Goal: Find specific page/section: Find specific page/section

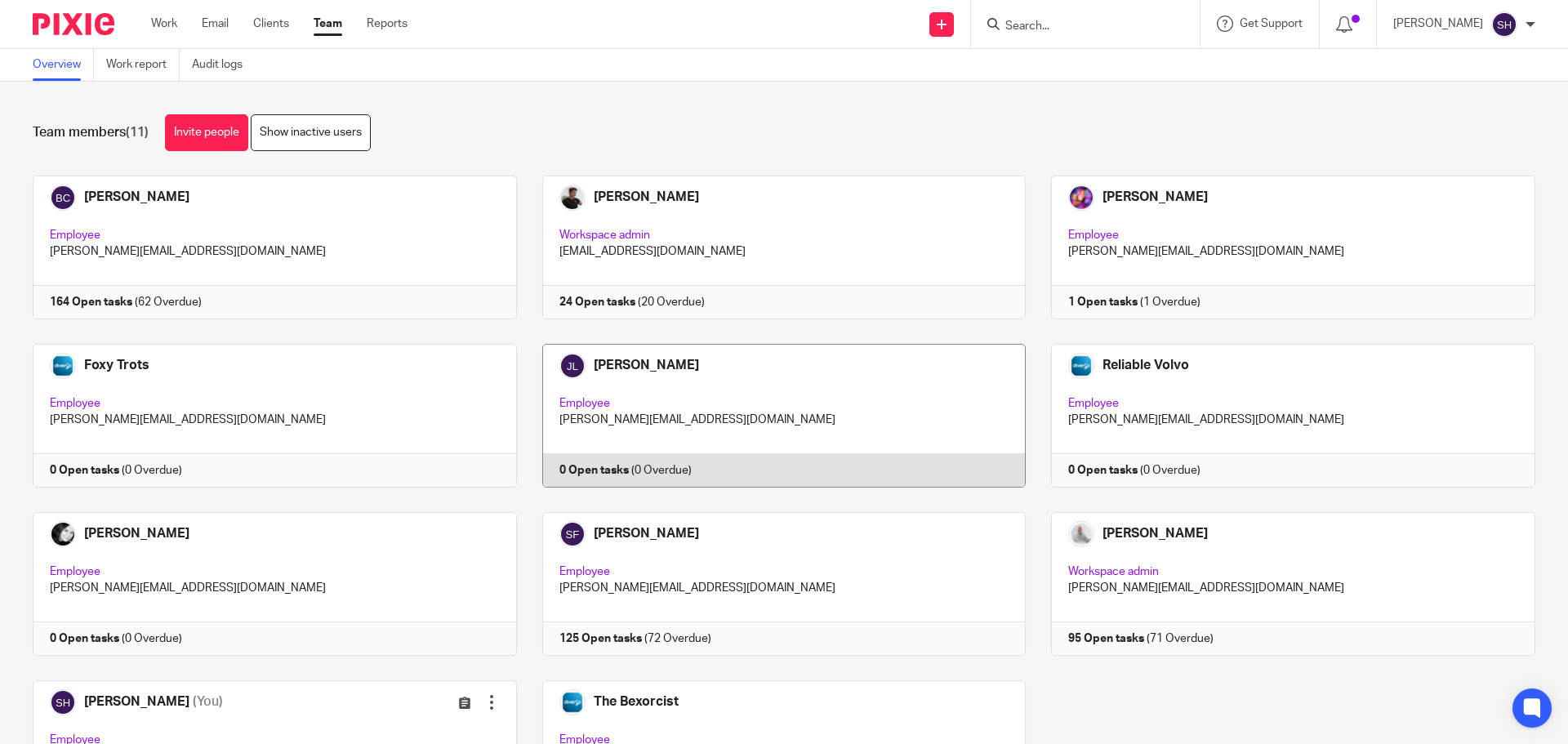
click at [742, 391] on link at bounding box center [771, 415] width 510 height 144
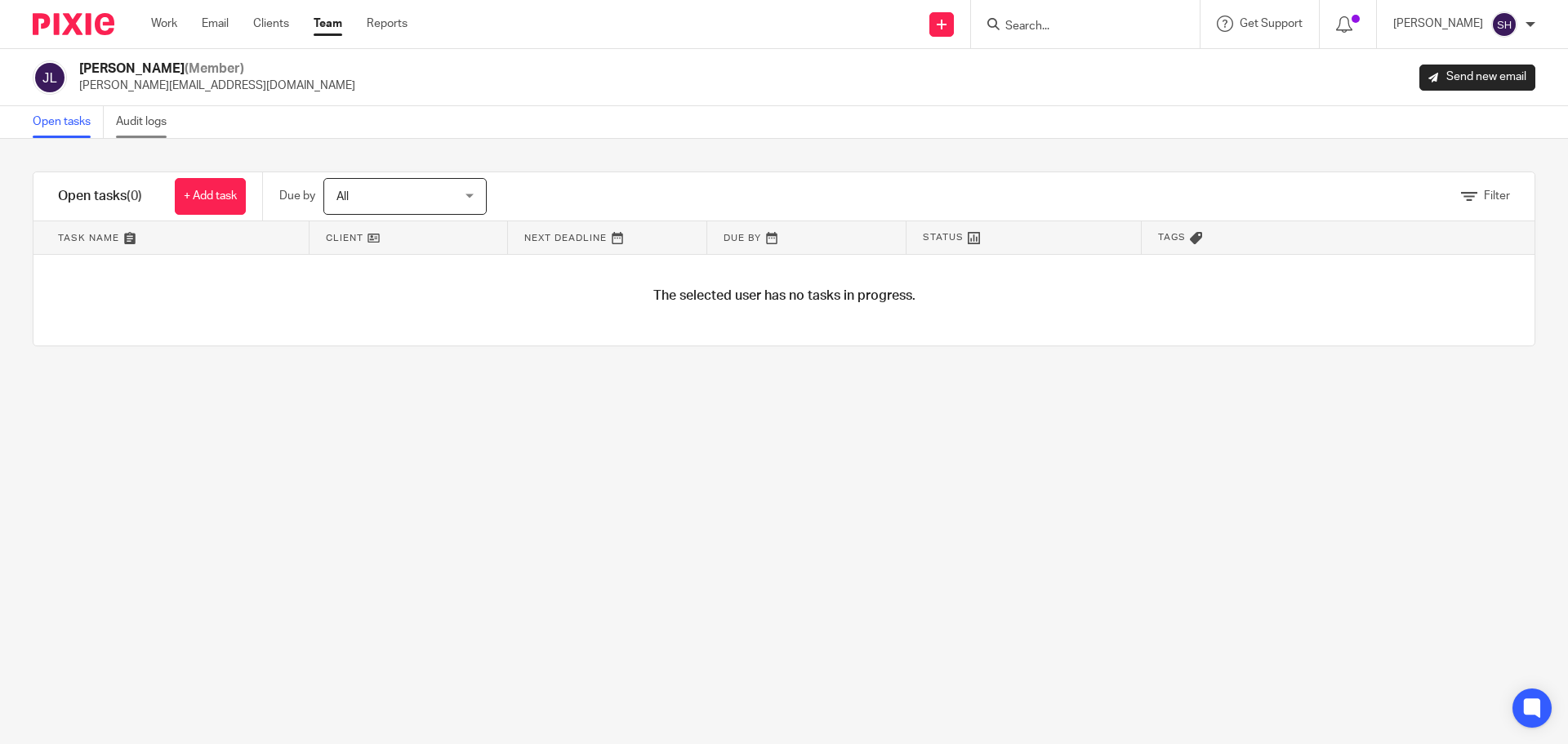
click at [130, 123] on link "Audit logs" at bounding box center [147, 122] width 63 height 32
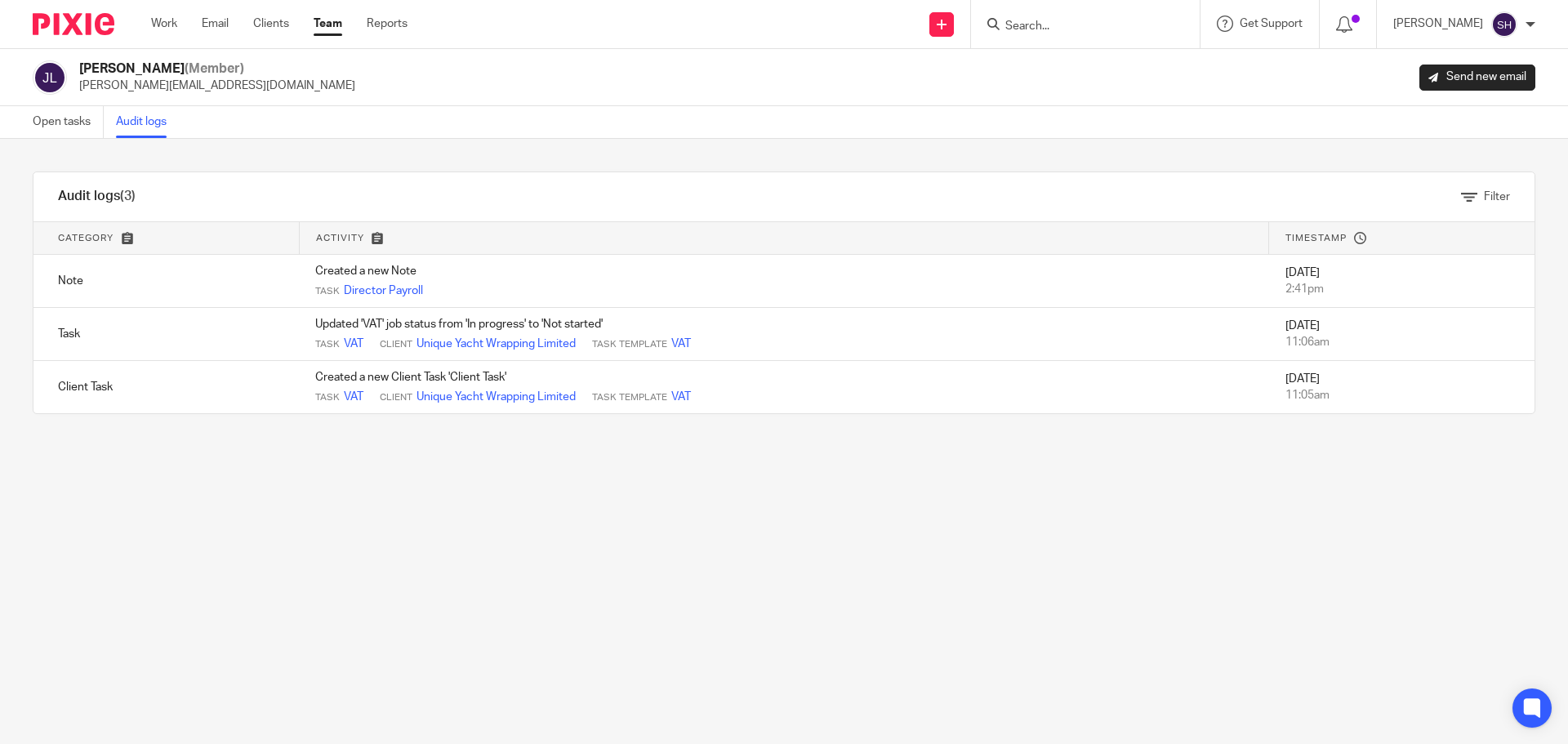
click at [326, 28] on link "Team" at bounding box center [327, 23] width 28 height 16
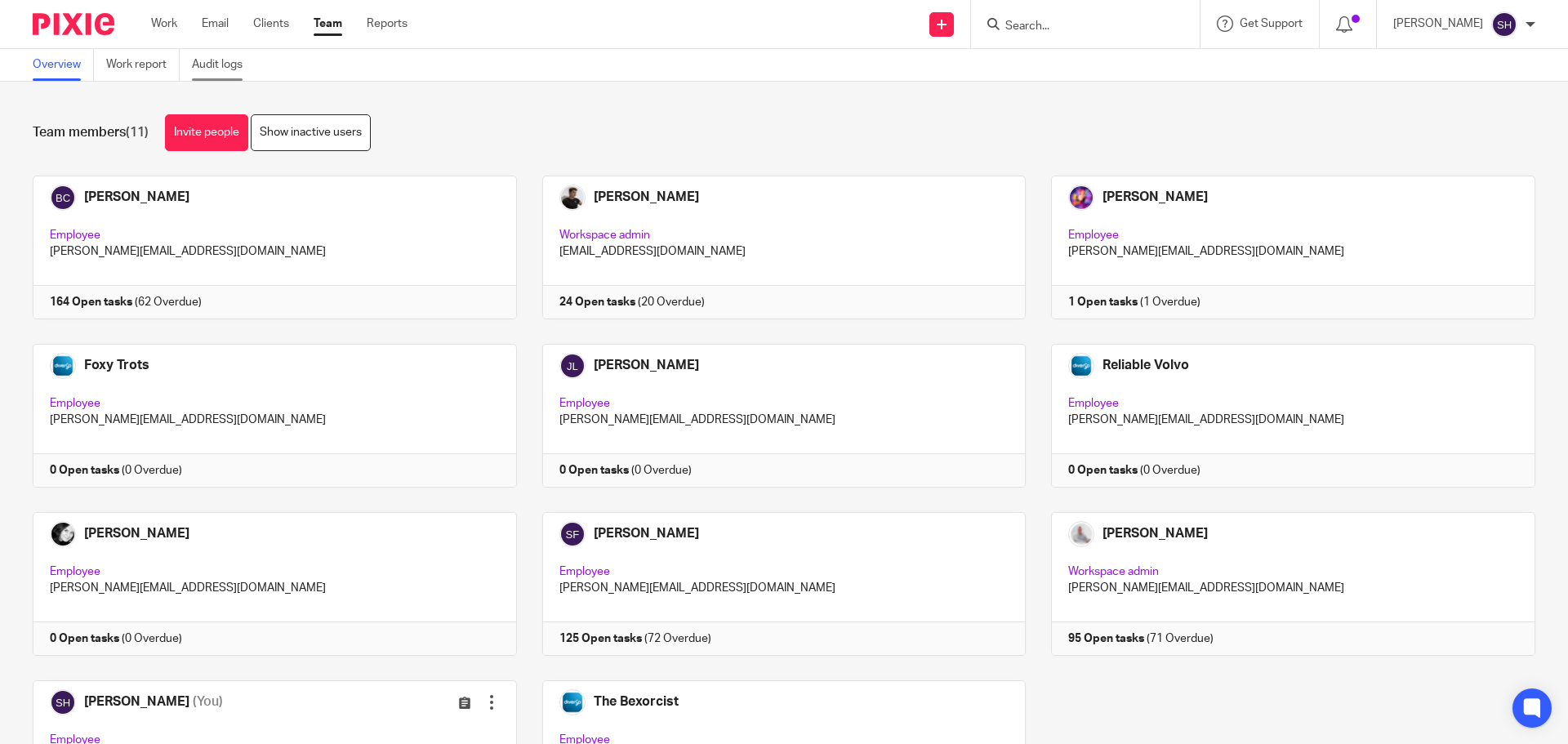
click at [211, 65] on link "Audit logs" at bounding box center [223, 65] width 63 height 32
